Goal: Transaction & Acquisition: Subscribe to service/newsletter

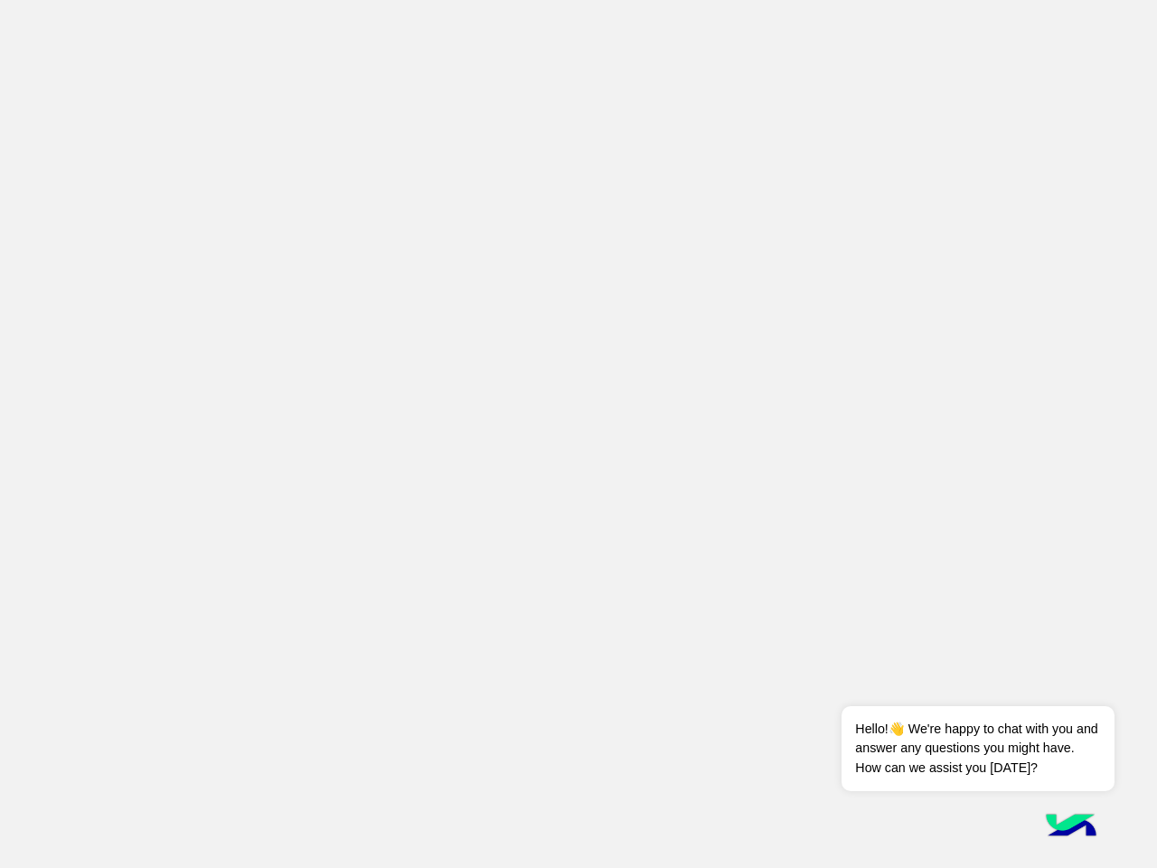
click at [579, 434] on app-root at bounding box center [578, 434] width 1157 height 868
click at [1061, 684] on div "Dismiss ✕ Hello!👋 We're happy to chat with you and answer any questions you mig…" at bounding box center [978, 728] width 272 height 126
click at [977, 749] on span "Hello!👋 We're happy to chat with you and answer any questions you might have. H…" at bounding box center [978, 748] width 272 height 85
click at [1071, 827] on img at bounding box center [1071, 827] width 63 height 63
